Goal: Information Seeking & Learning: Learn about a topic

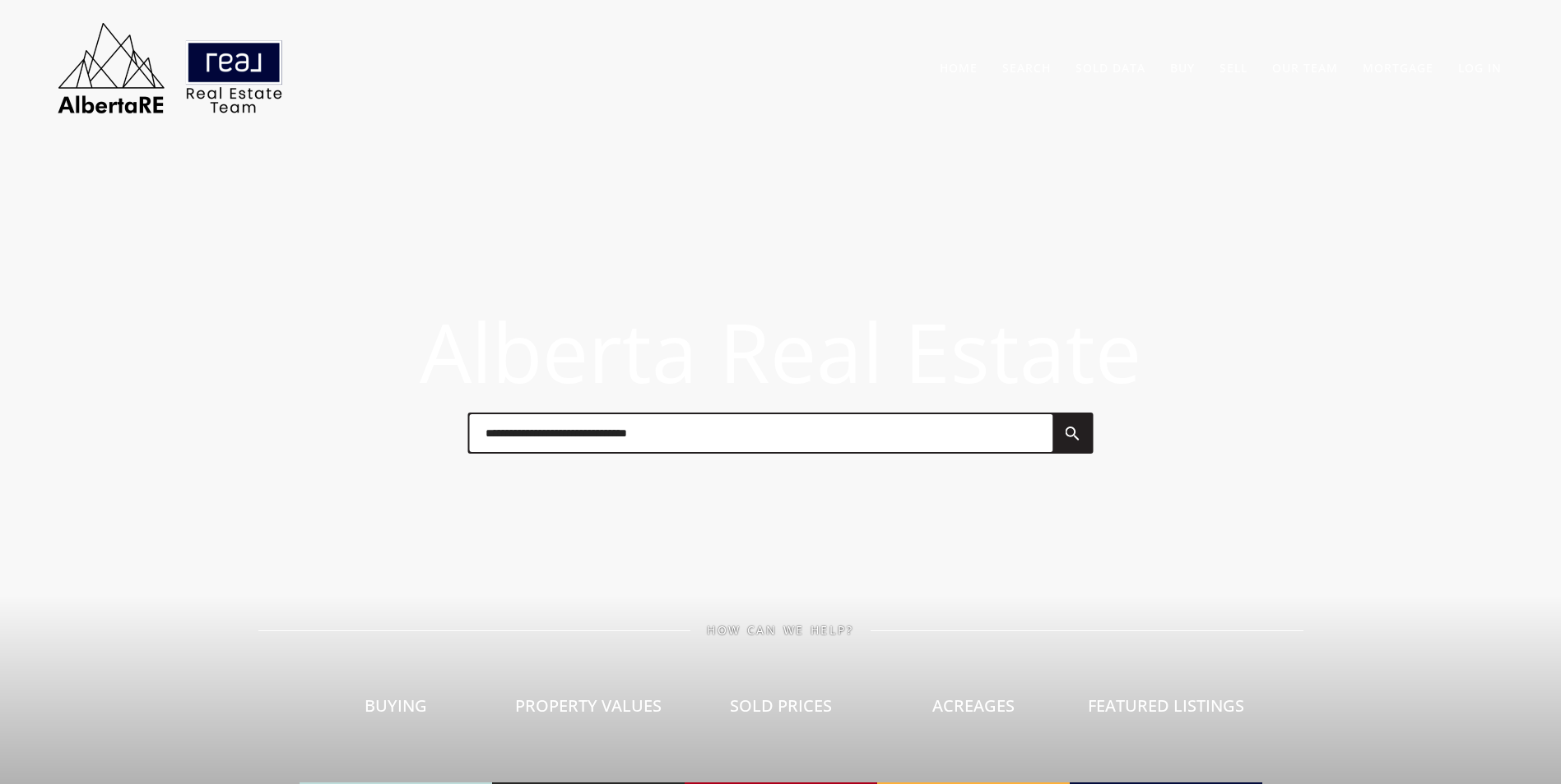
drag, startPoint x: 494, startPoint y: 434, endPoint x: 503, endPoint y: 434, distance: 9.0
click at [503, 434] on input "text" at bounding box center [761, 433] width 584 height 38
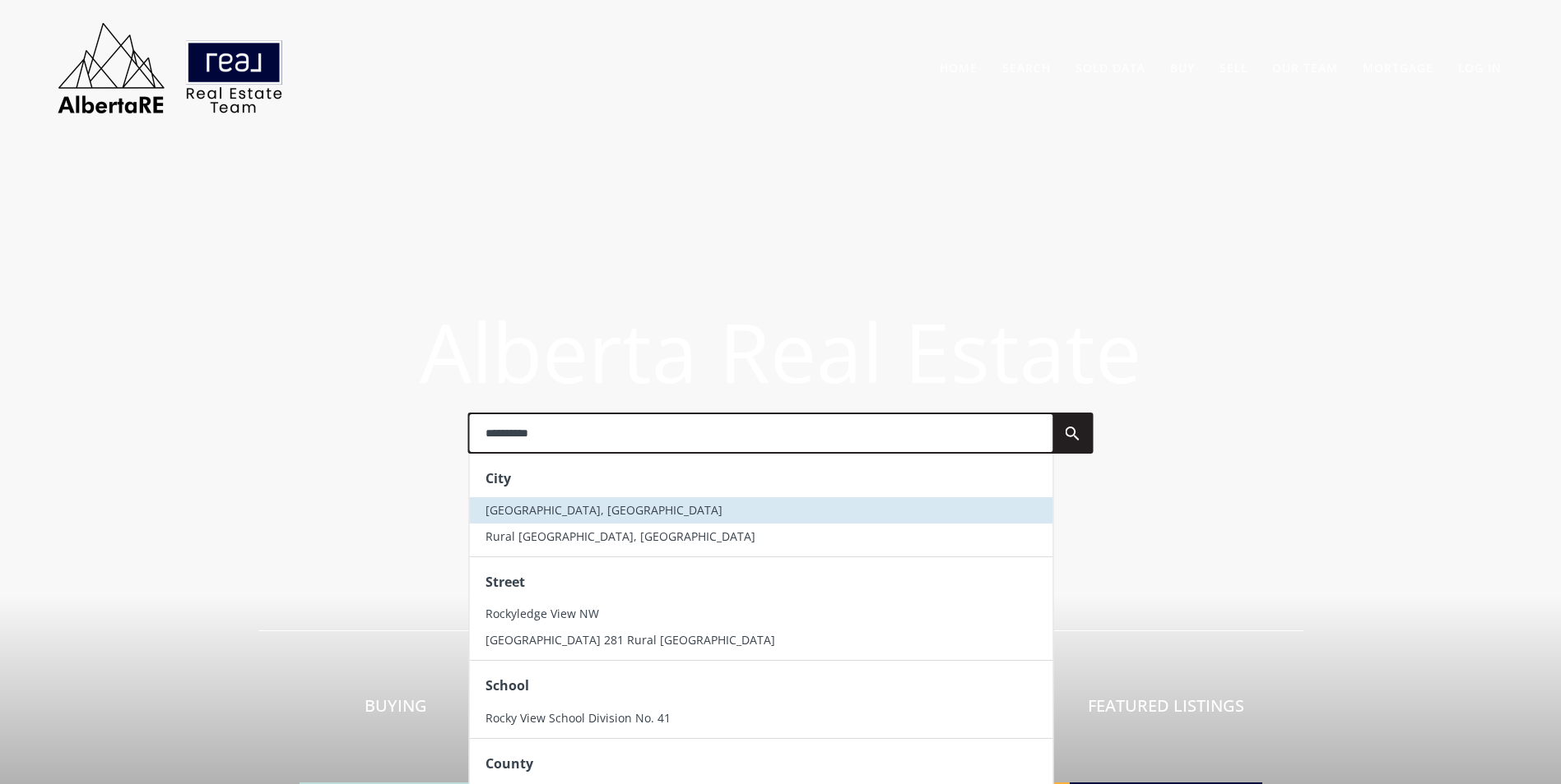
type input "**********"
click at [521, 511] on span "Rocky View County, AB" at bounding box center [603, 511] width 237 height 16
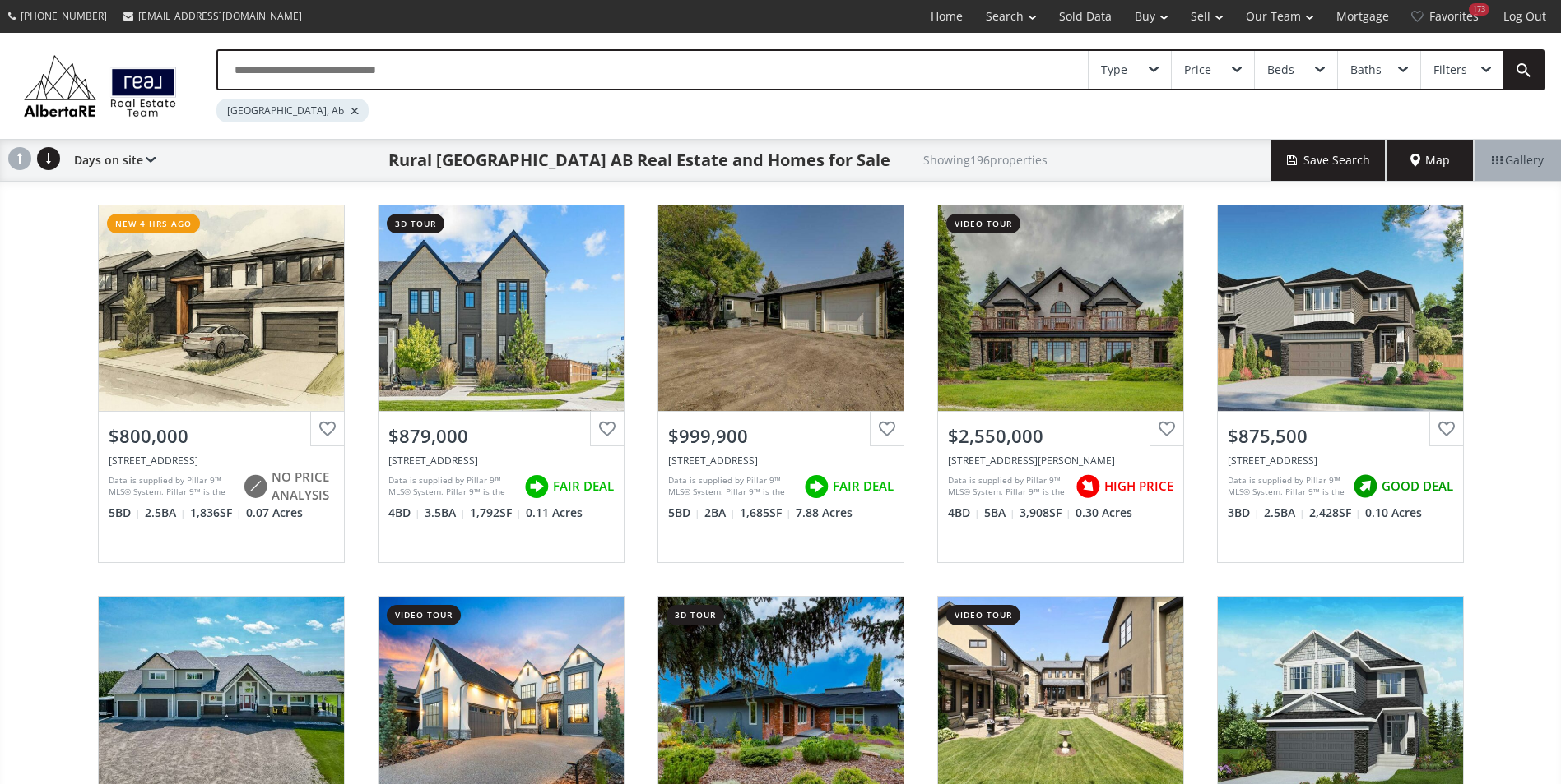
click at [350, 54] on input "text" at bounding box center [652, 70] width 869 height 38
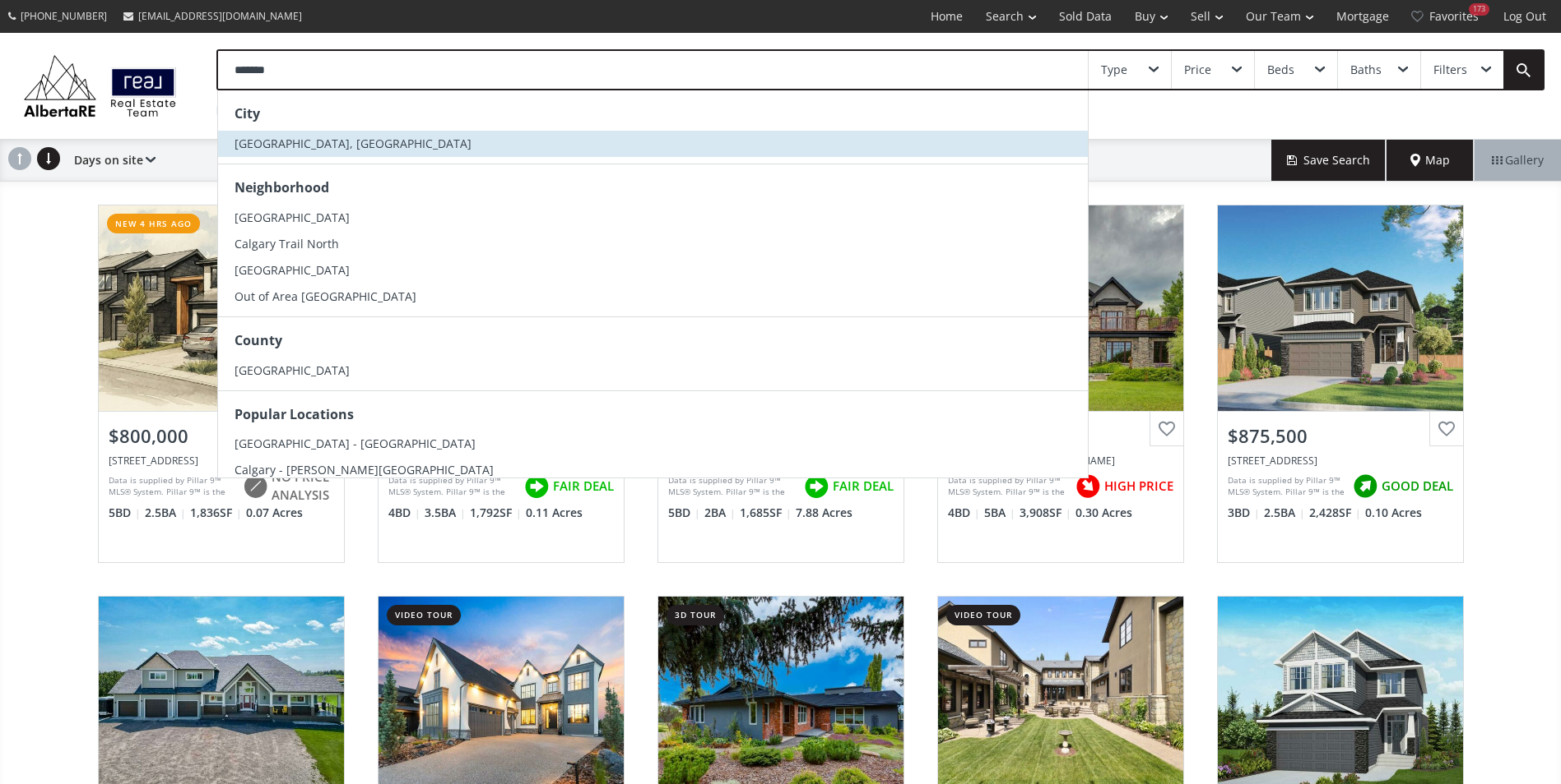
type input "*******"
click at [321, 143] on li "[GEOGRAPHIC_DATA], [GEOGRAPHIC_DATA]" at bounding box center [652, 144] width 869 height 26
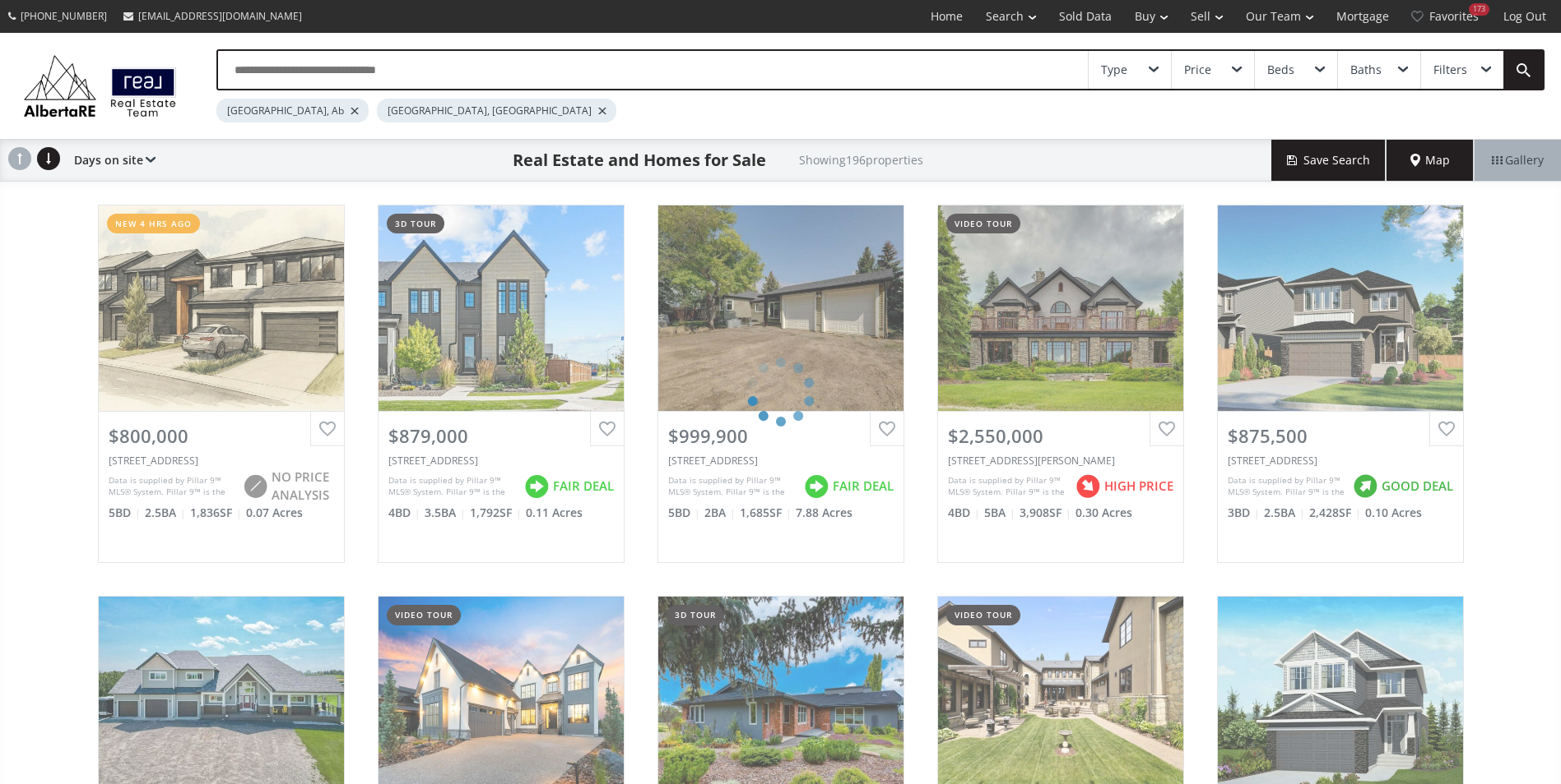
click at [350, 110] on div at bounding box center [354, 111] width 8 height 7
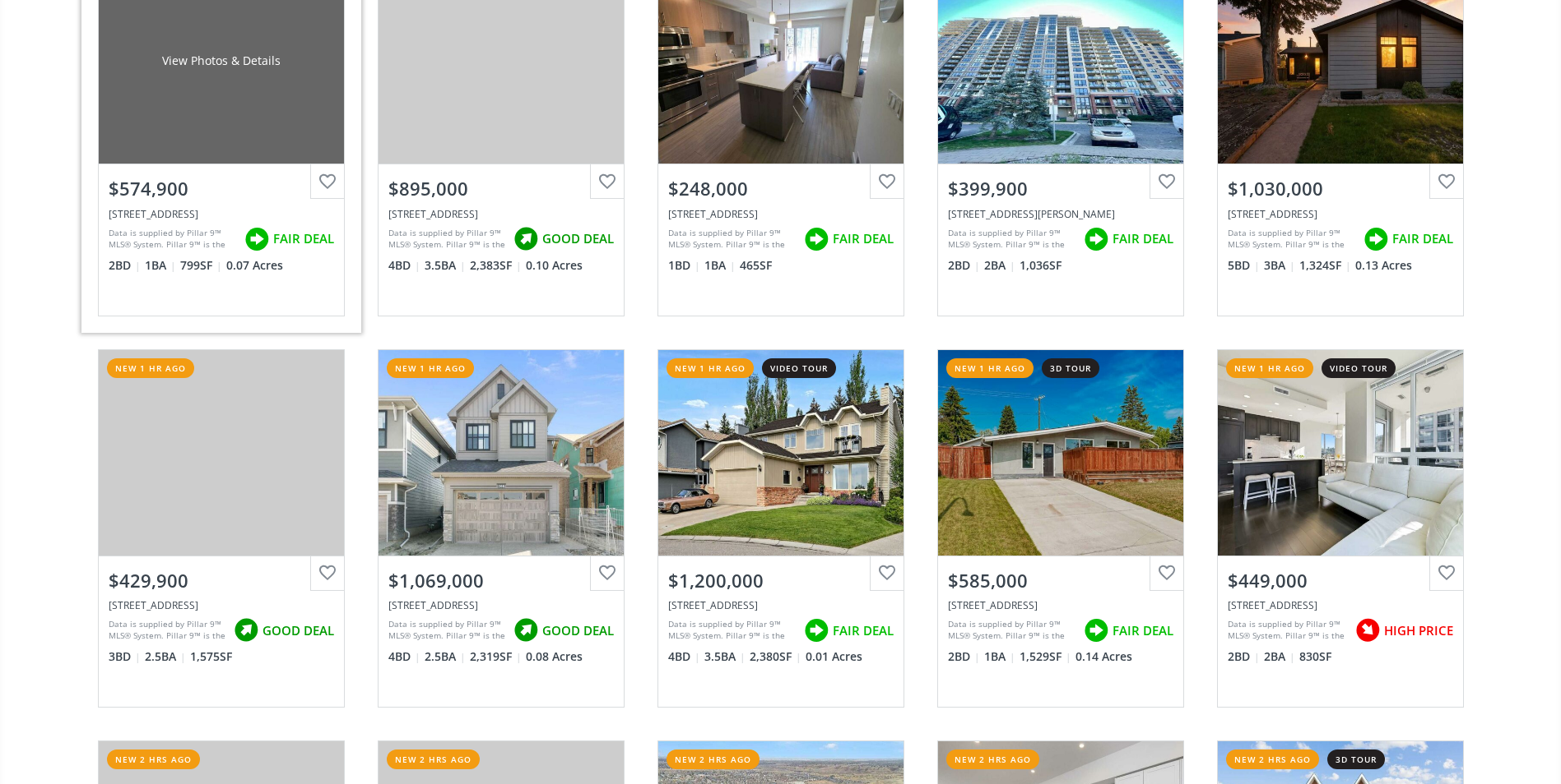
scroll to position [740, 0]
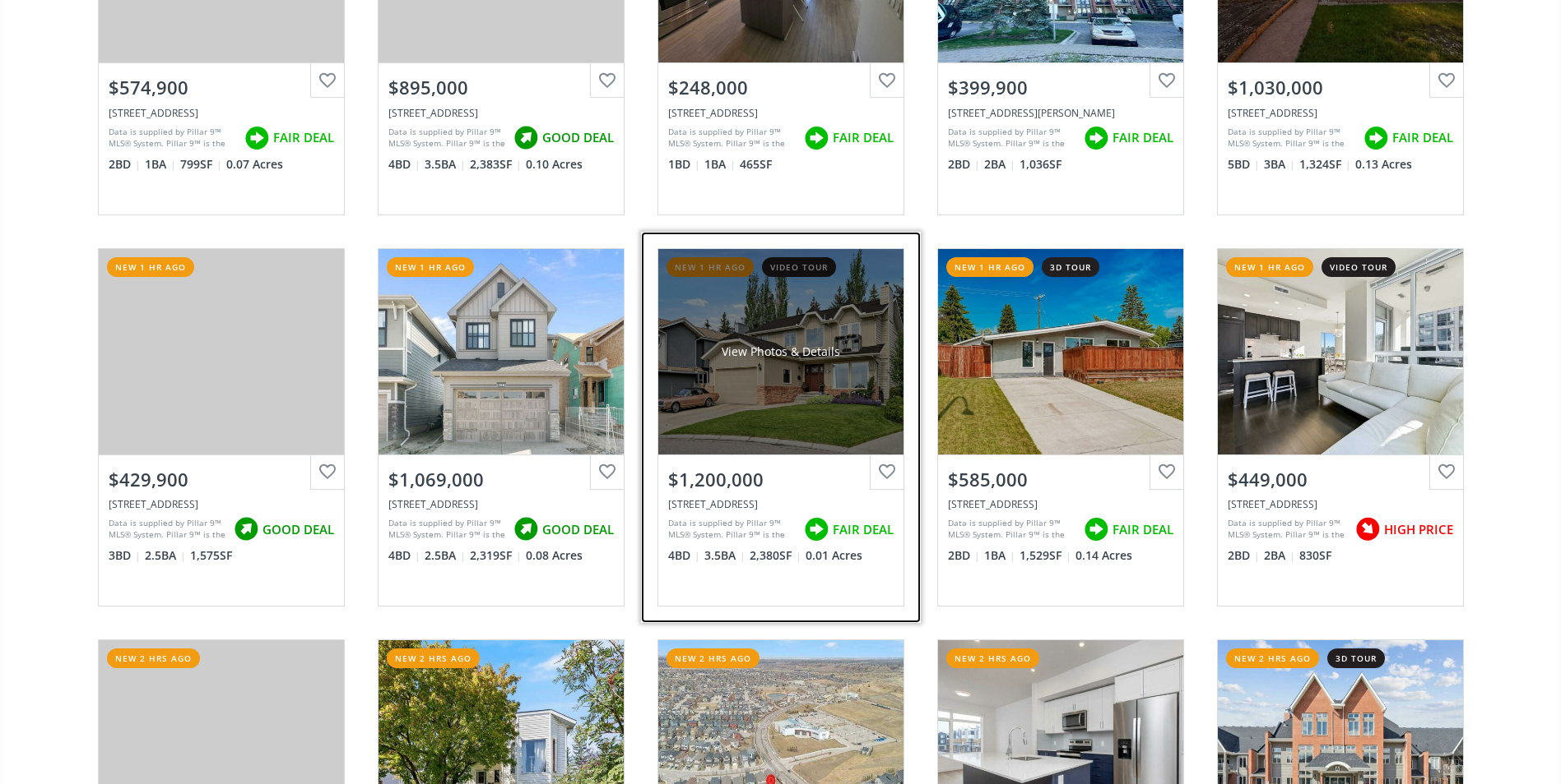
click at [766, 349] on div "View Photos & Details" at bounding box center [780, 352] width 119 height 16
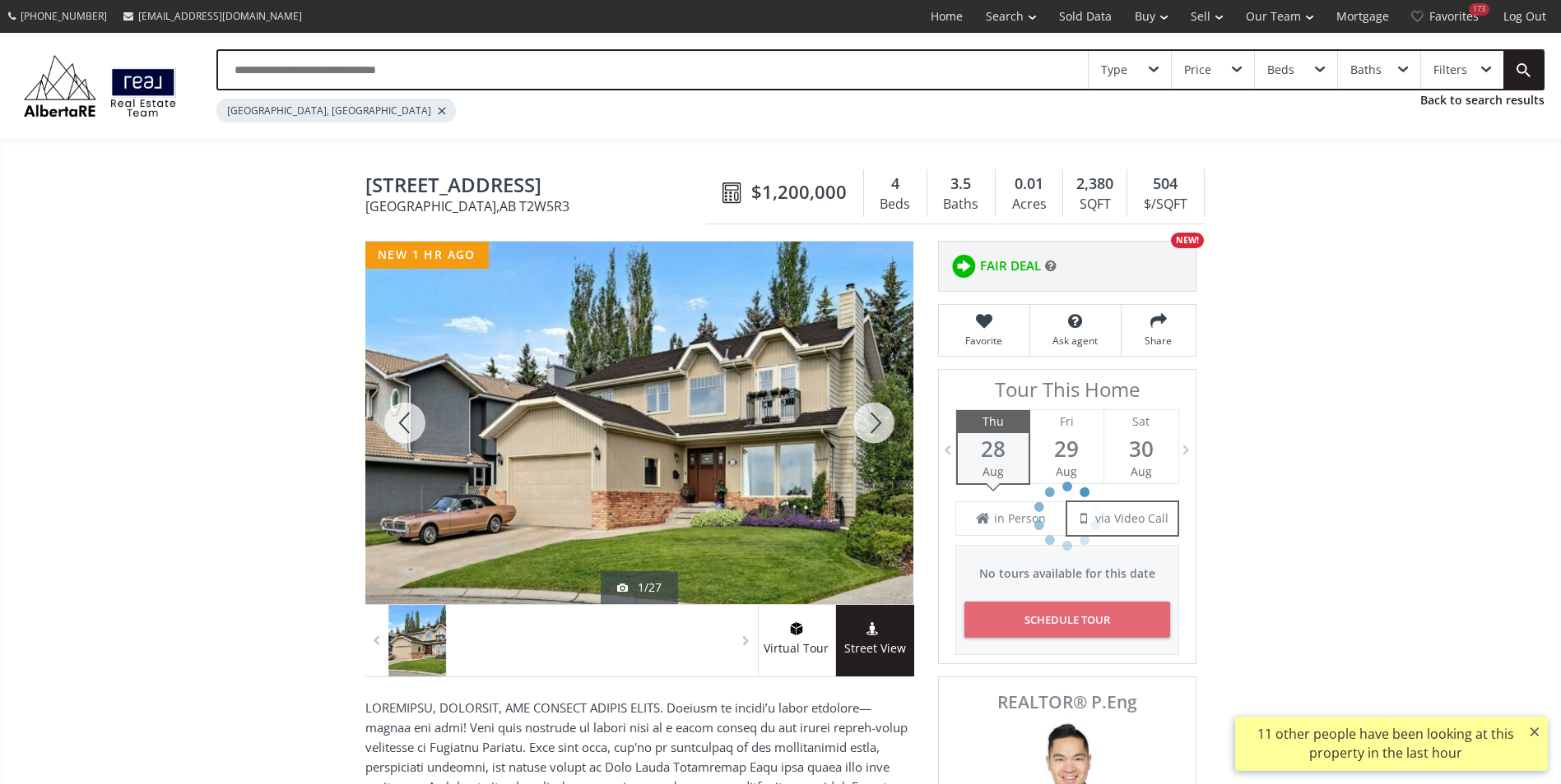
click at [884, 416] on div at bounding box center [873, 423] width 79 height 363
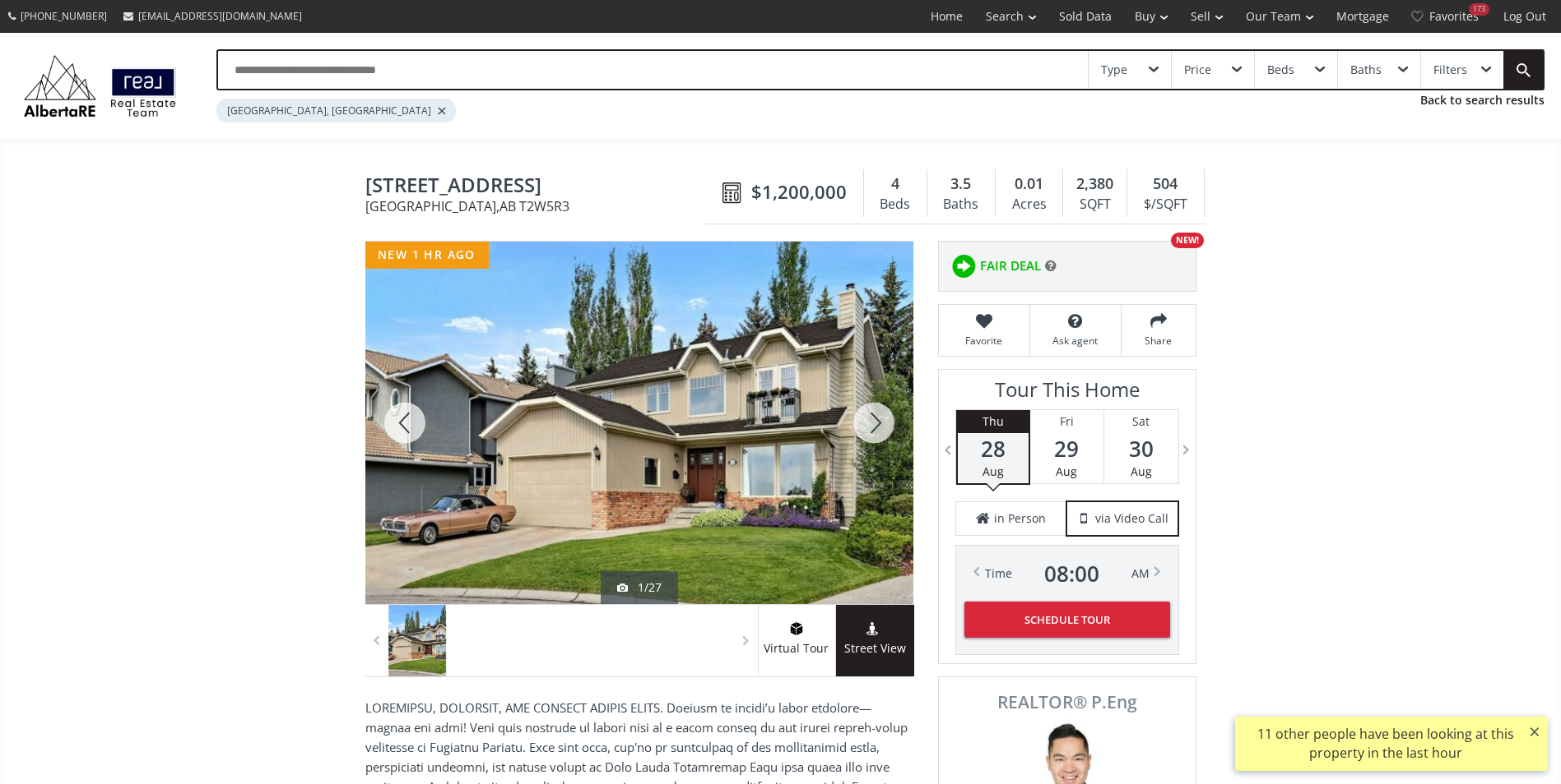
click at [882, 414] on div at bounding box center [873, 423] width 79 height 363
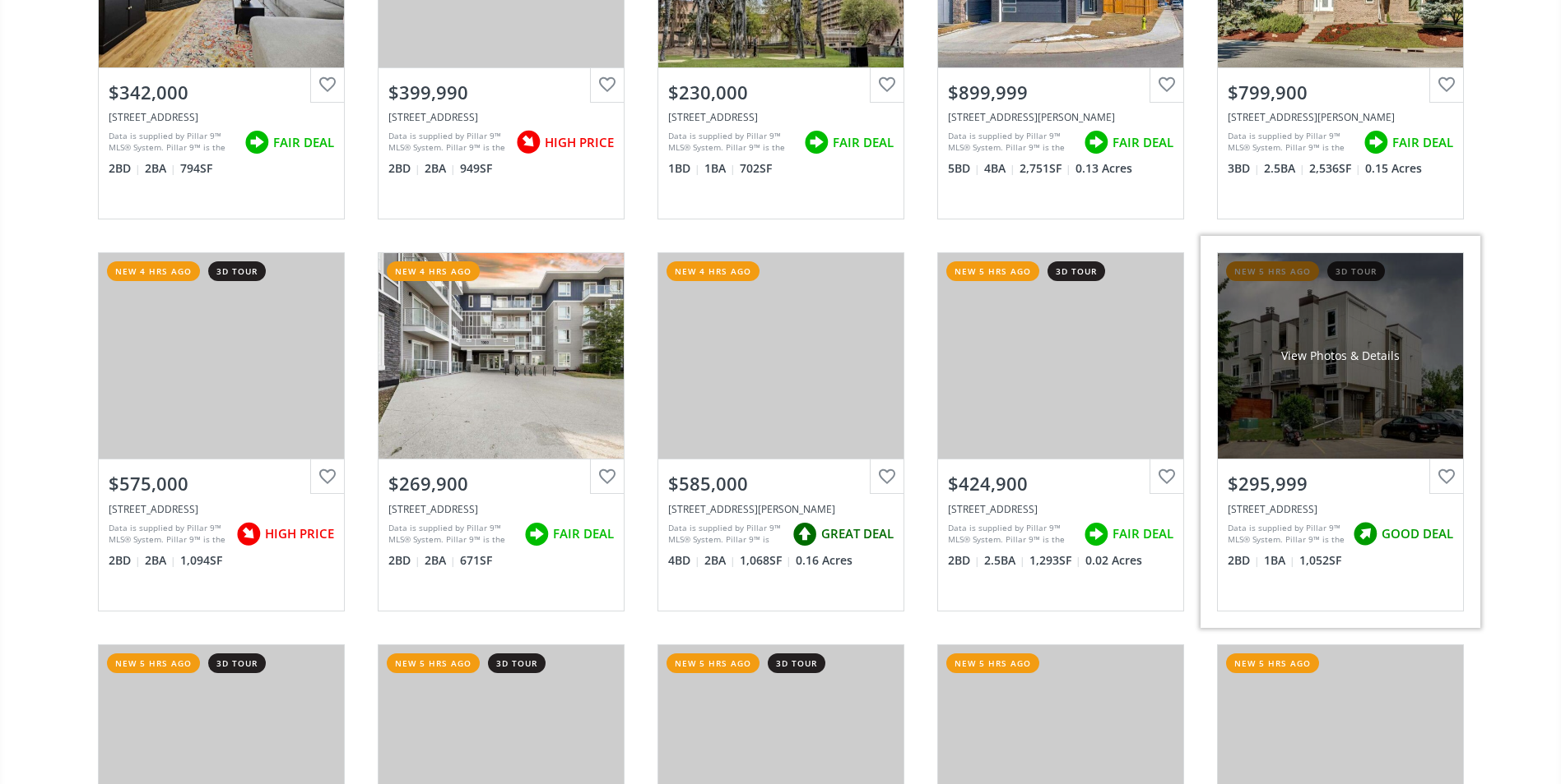
scroll to position [2631, 0]
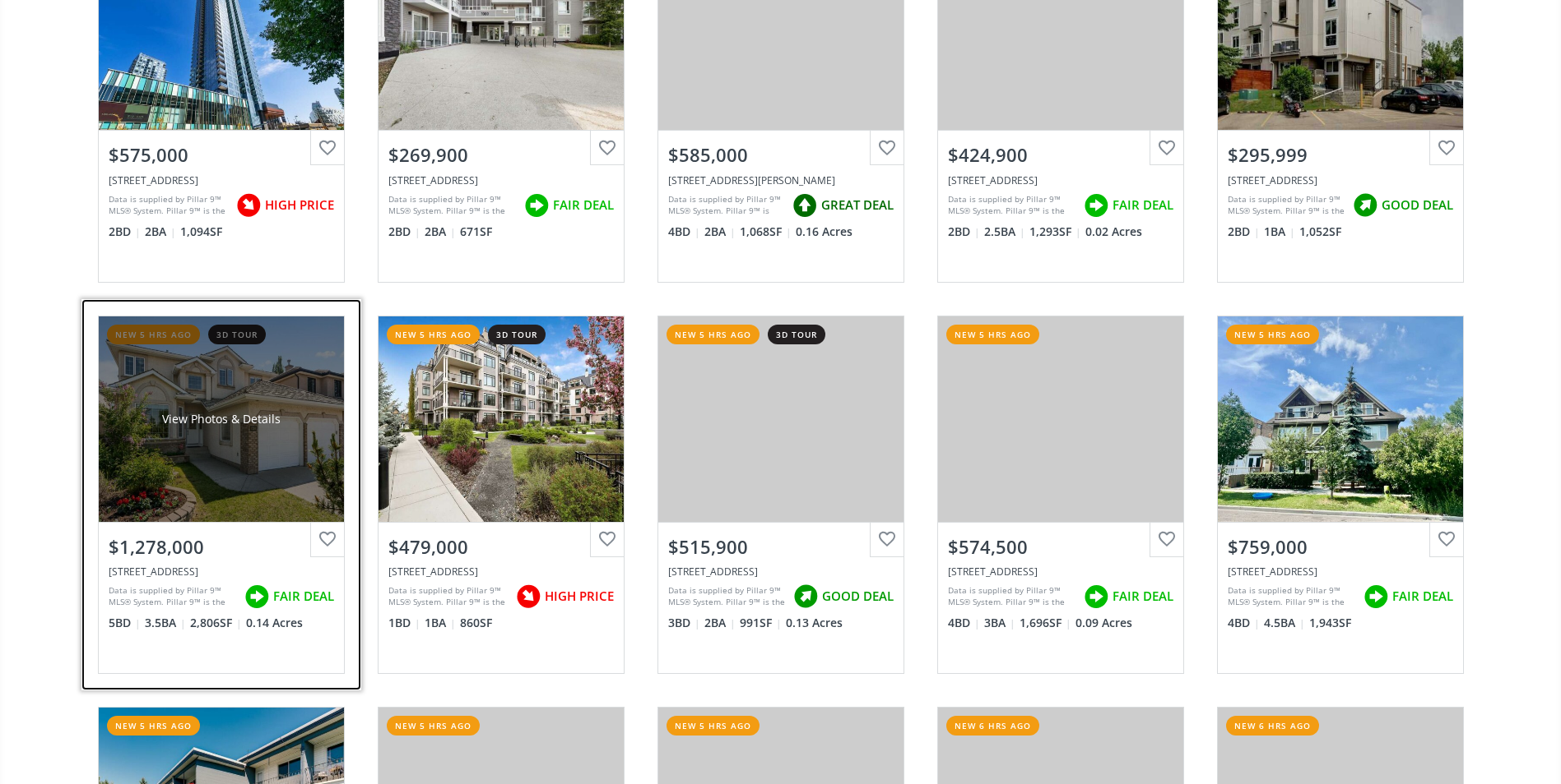
click at [219, 391] on div "View Photos & Details" at bounding box center [222, 419] width 246 height 205
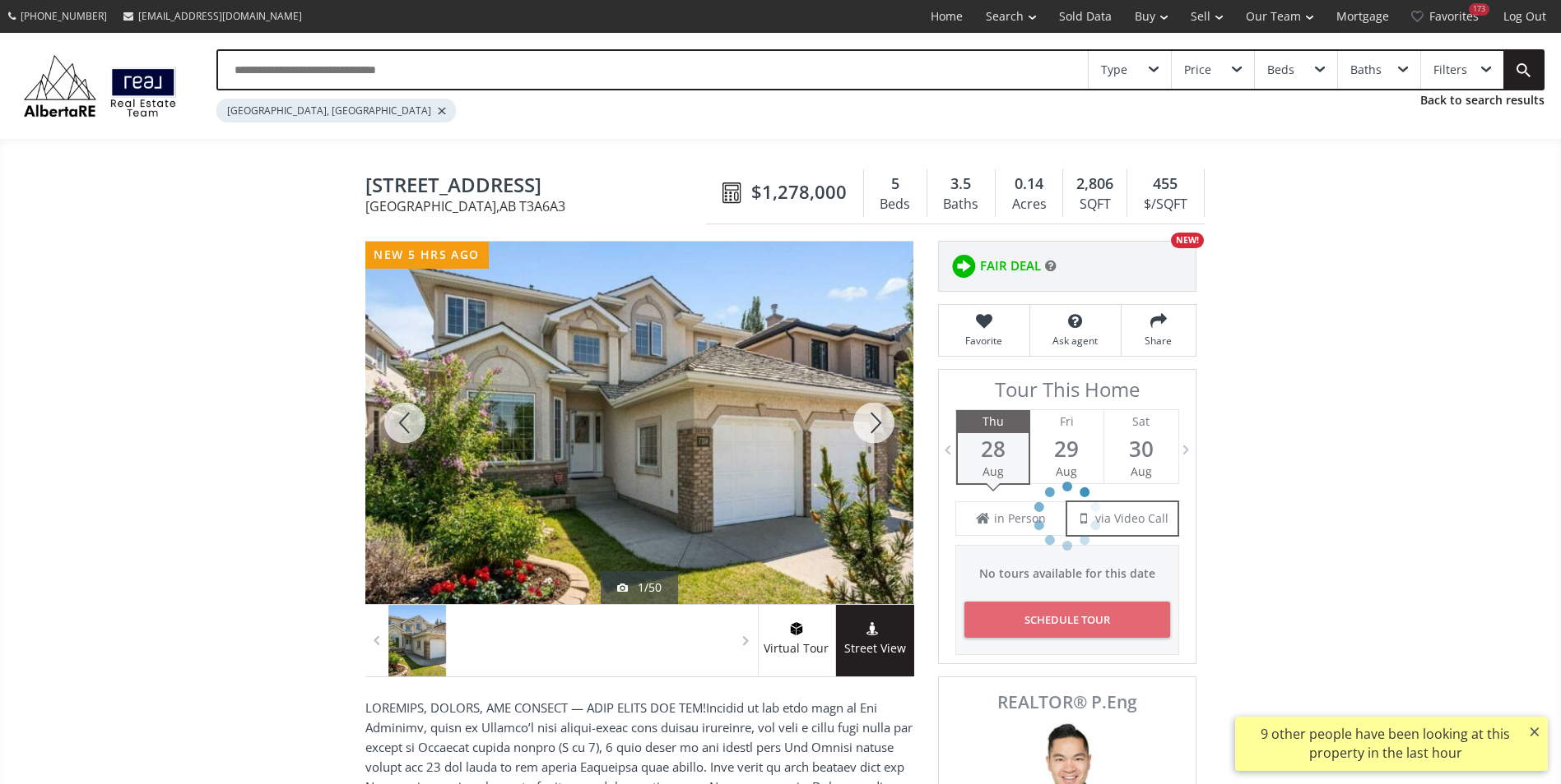
click at [889, 414] on div at bounding box center [873, 423] width 79 height 363
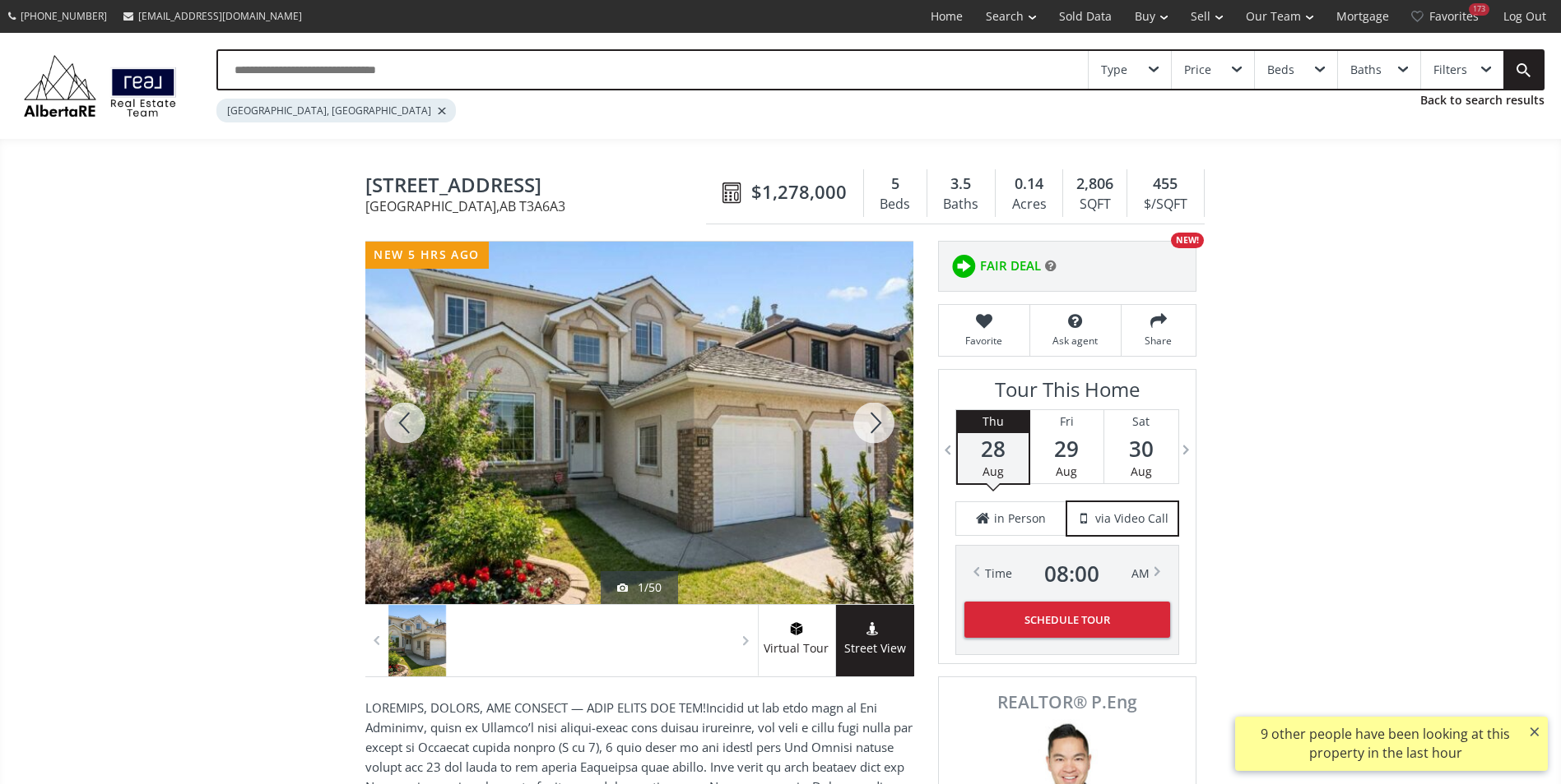
click at [884, 410] on div at bounding box center [873, 423] width 79 height 363
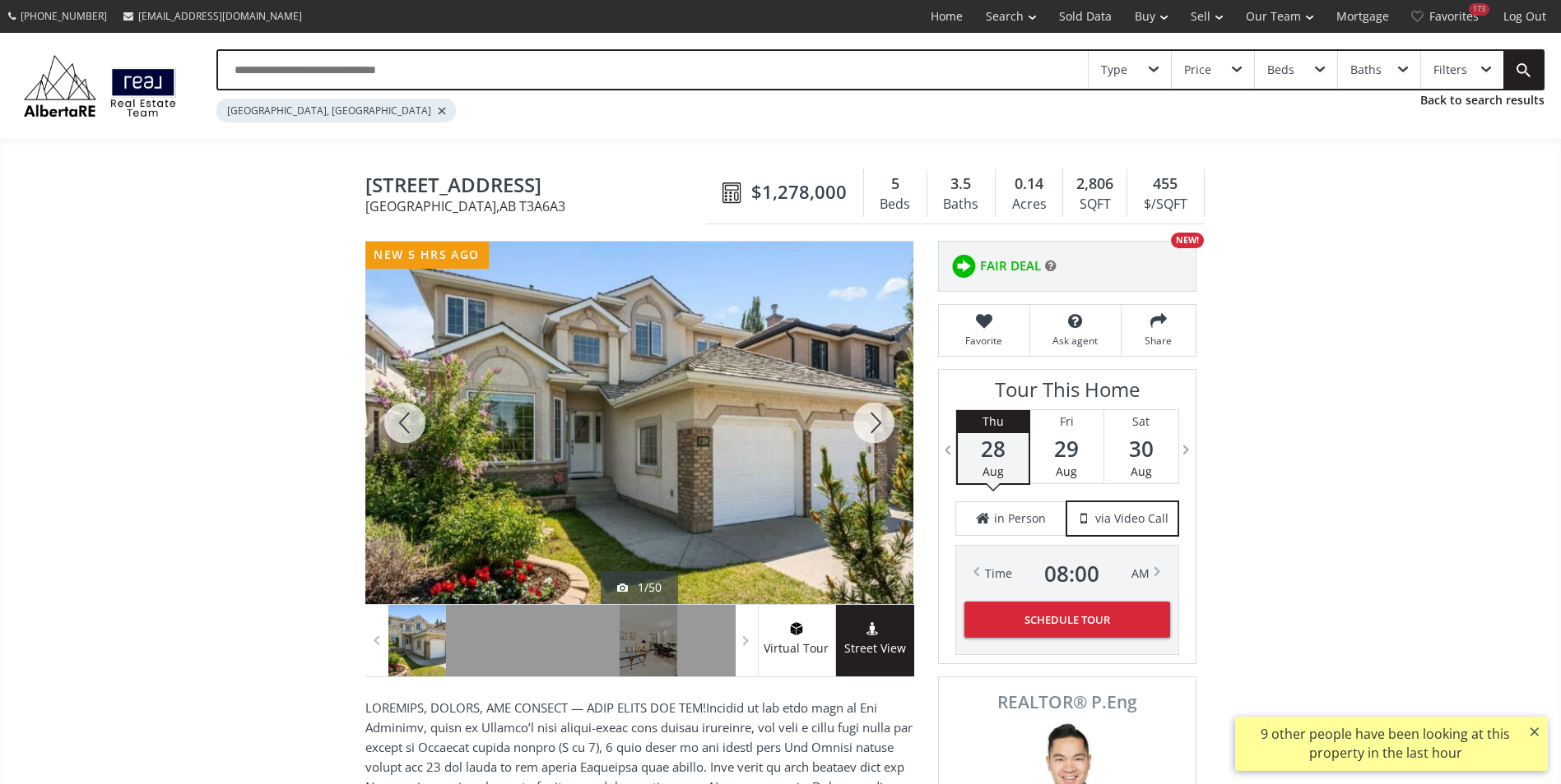
click at [884, 410] on div at bounding box center [873, 423] width 79 height 363
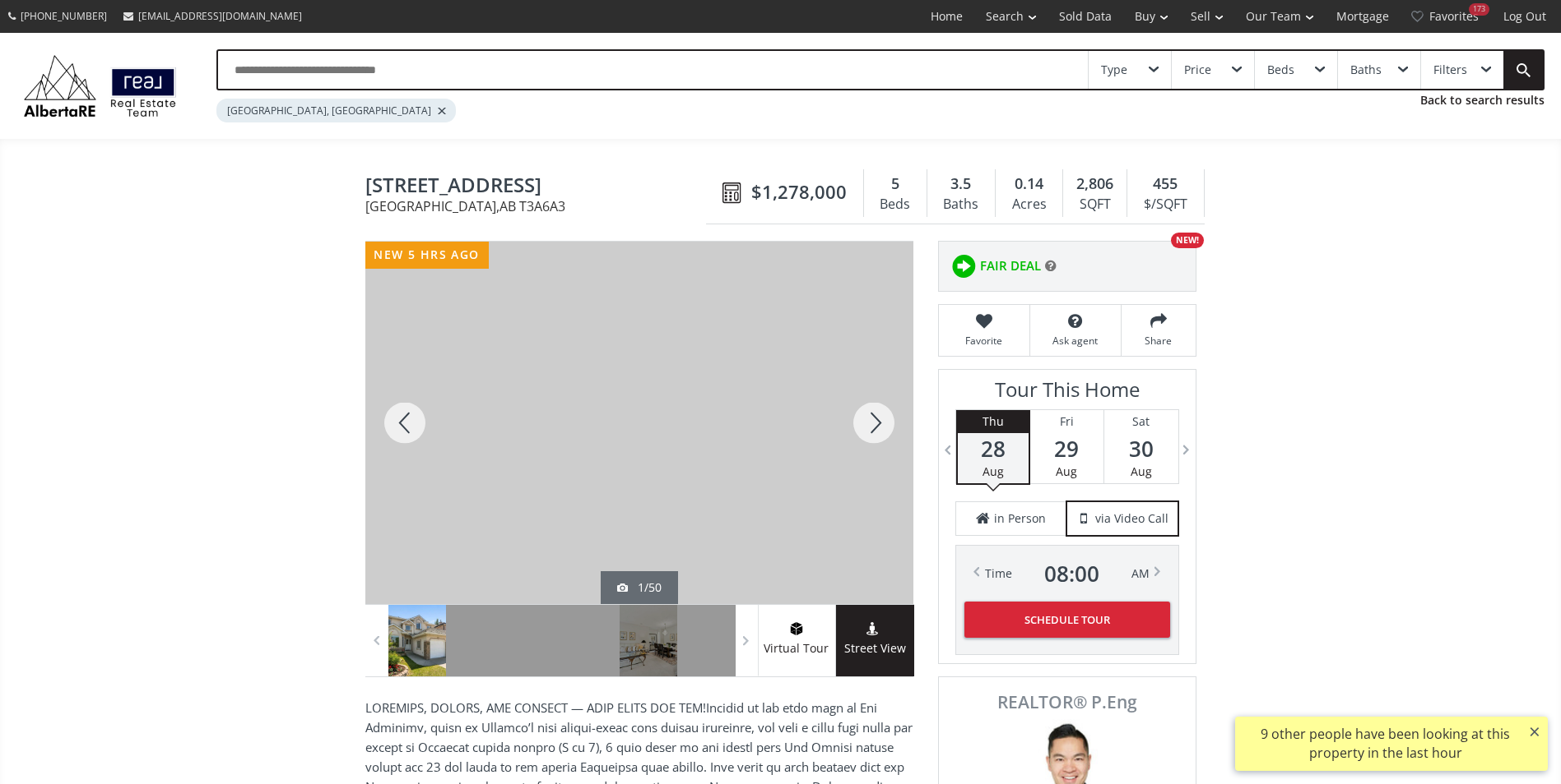
click at [884, 410] on div at bounding box center [873, 423] width 79 height 363
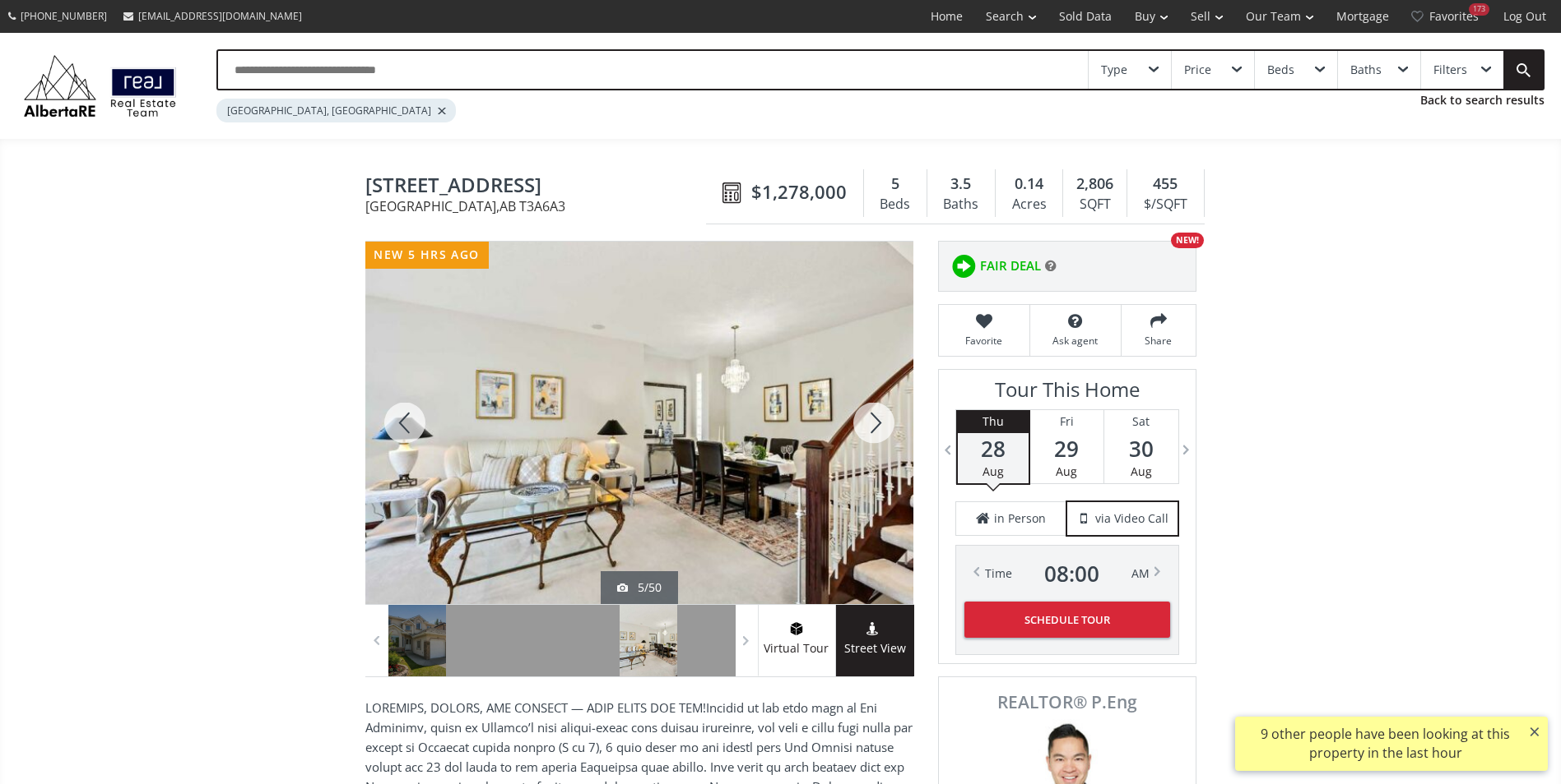
click at [884, 410] on div at bounding box center [873, 423] width 79 height 363
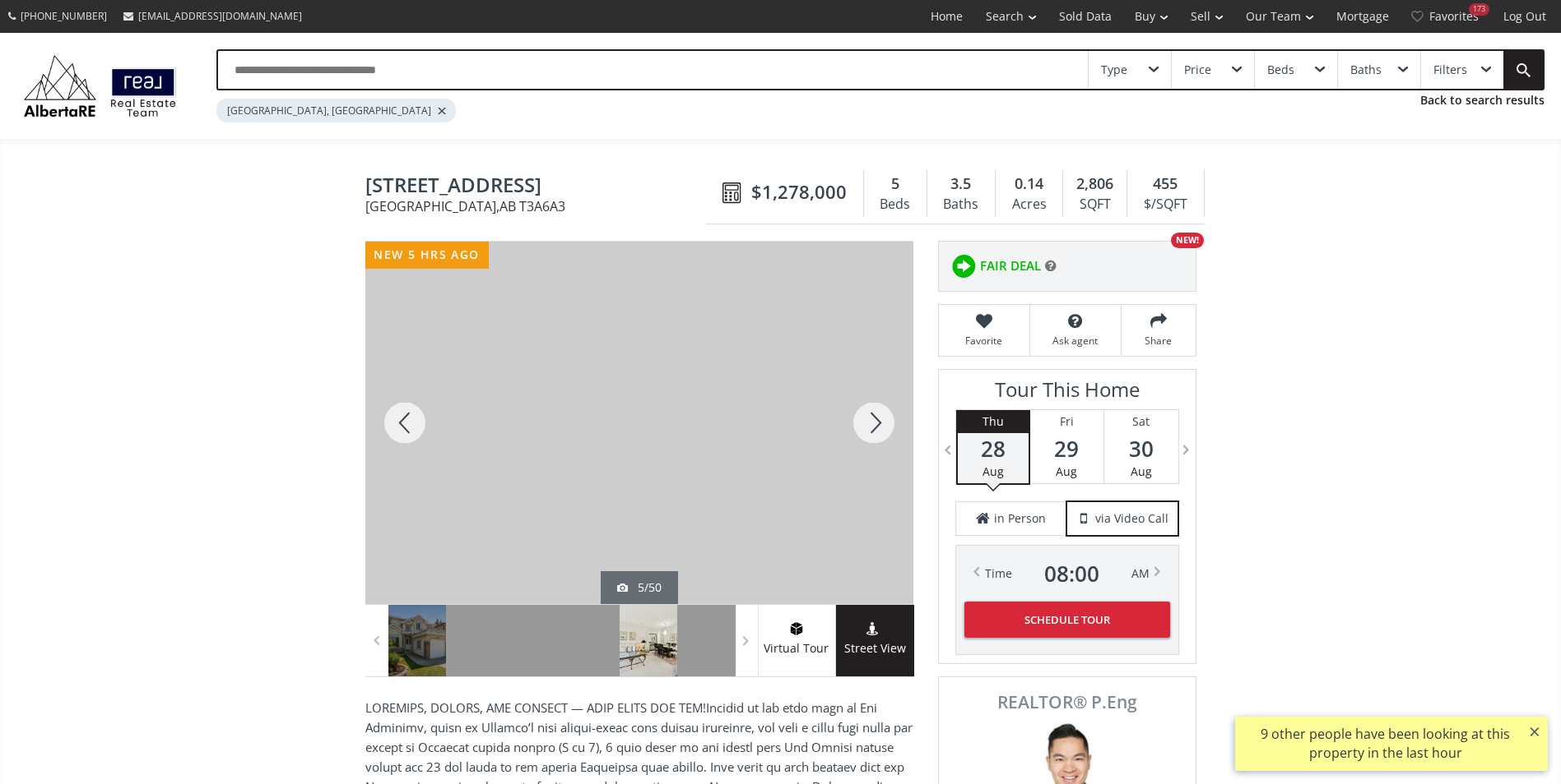
click at [884, 410] on div at bounding box center [873, 423] width 79 height 363
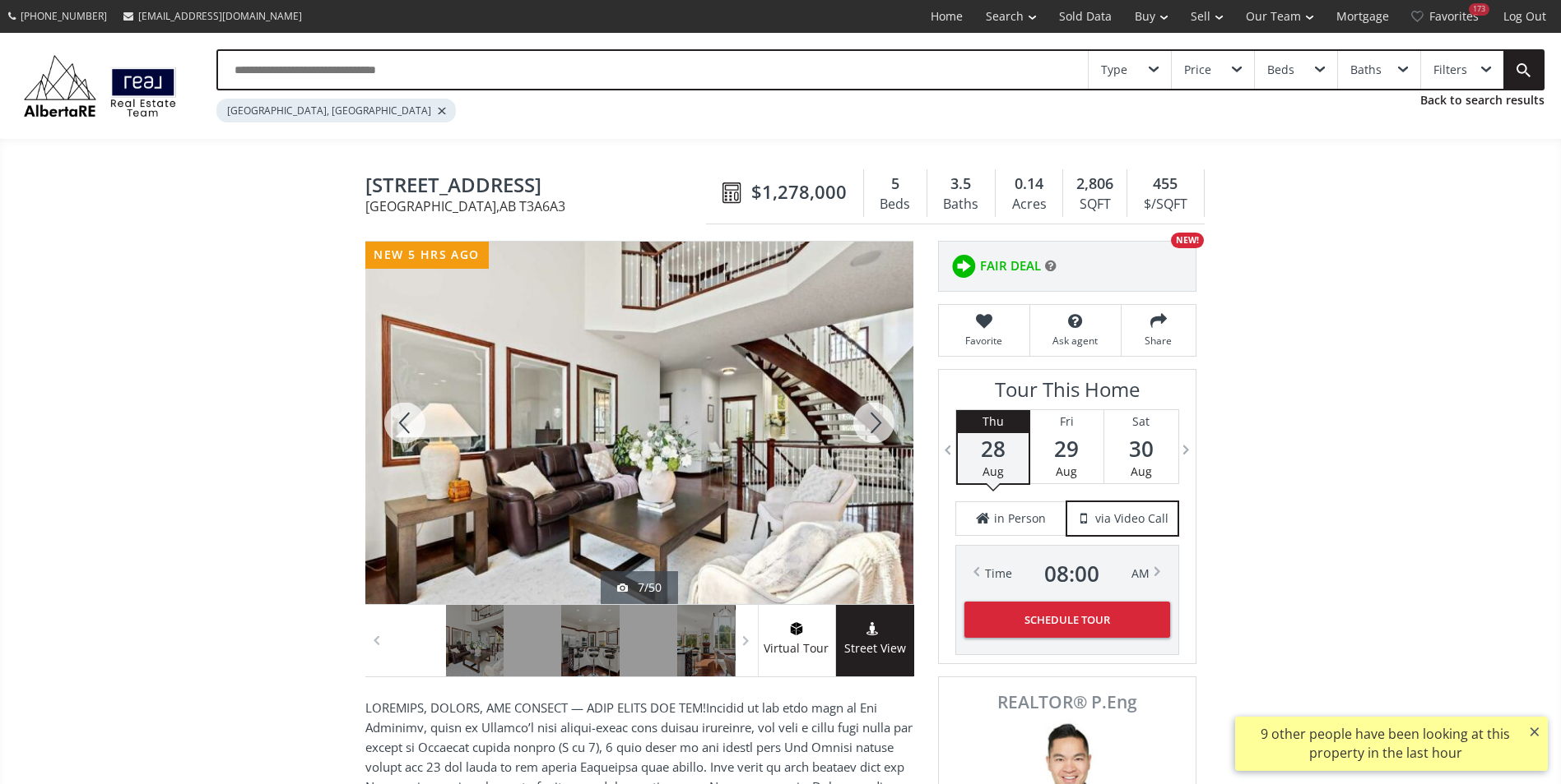
click at [884, 410] on div at bounding box center [873, 423] width 79 height 363
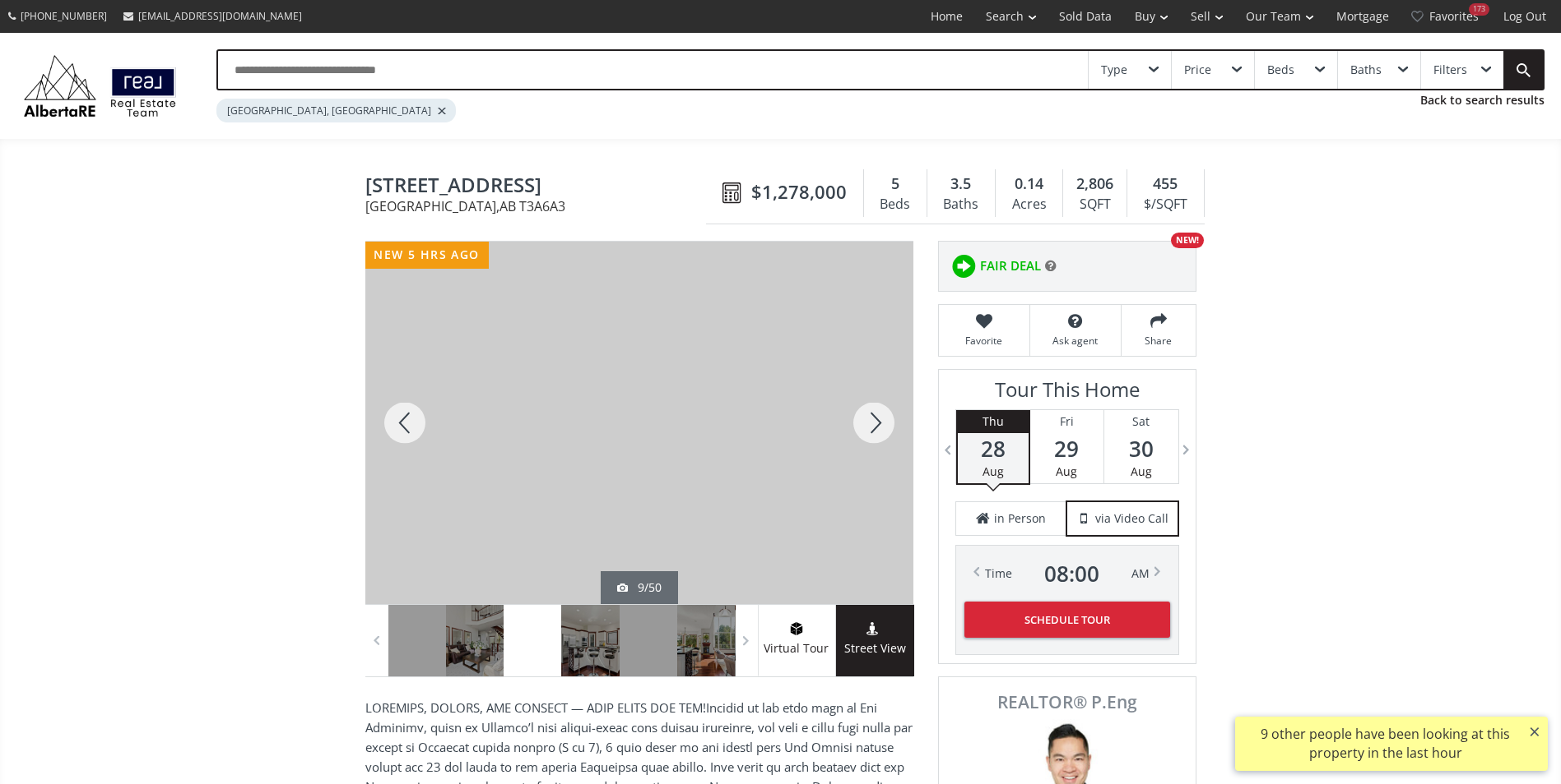
click at [884, 410] on div at bounding box center [873, 423] width 79 height 363
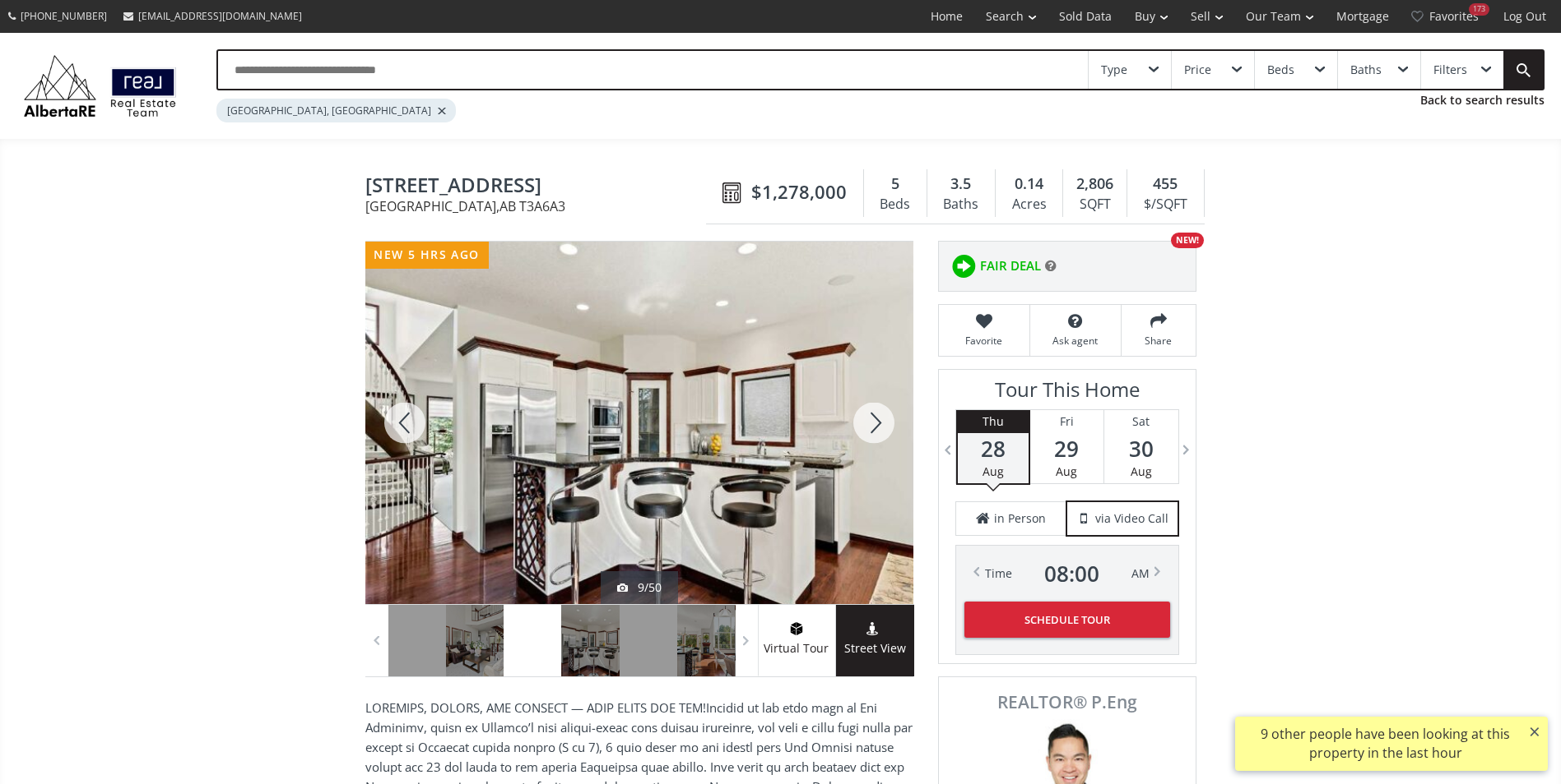
click at [884, 410] on div at bounding box center [873, 423] width 79 height 363
